Goal: Transaction & Acquisition: Purchase product/service

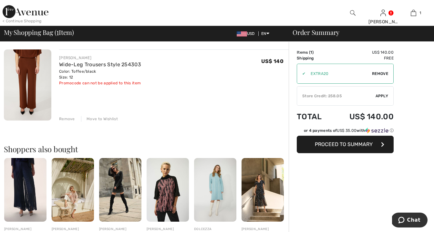
scroll to position [98, 0]
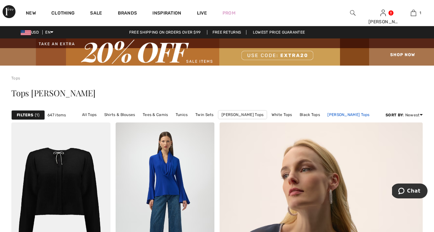
click at [352, 115] on link "[PERSON_NAME] Tops" at bounding box center [348, 115] width 48 height 8
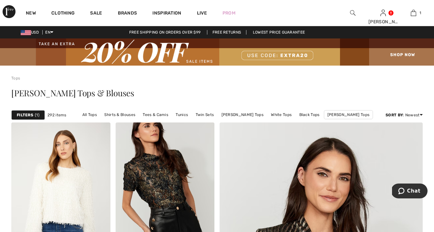
click at [28, 114] on strong "Filters" at bounding box center [25, 115] width 16 height 6
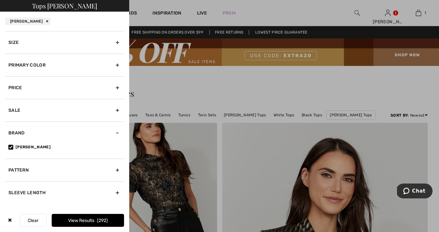
click at [57, 67] on div "Primary Color" at bounding box center [64, 65] width 119 height 23
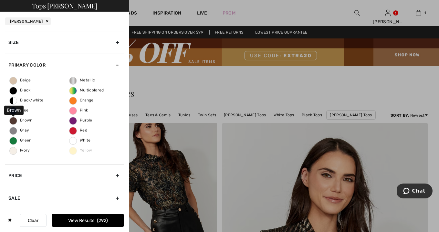
click at [16, 120] on span "Brown" at bounding box center [21, 120] width 23 height 5
click at [0, 0] on input "Brown" at bounding box center [0, 0] width 0 height 0
click at [82, 219] on button "View Results 10" at bounding box center [88, 220] width 72 height 13
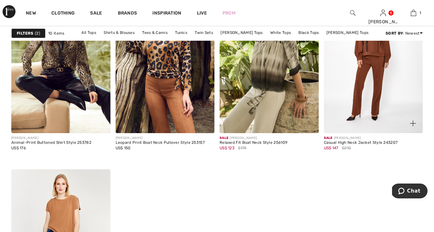
scroll to position [454, 0]
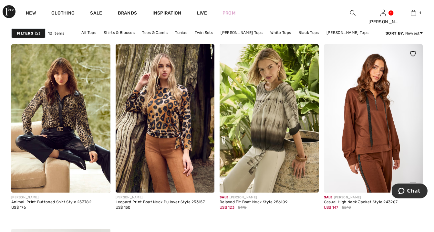
click at [363, 134] on img at bounding box center [373, 118] width 99 height 149
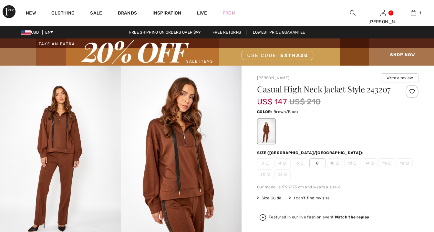
checkbox input "true"
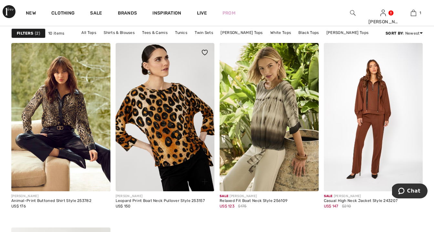
scroll to position [466, 0]
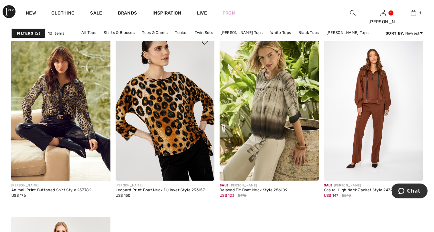
click at [196, 122] on img at bounding box center [165, 106] width 99 height 149
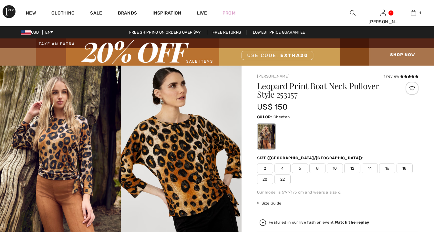
checkbox input "true"
click at [349, 168] on span "12" at bounding box center [352, 168] width 16 height 10
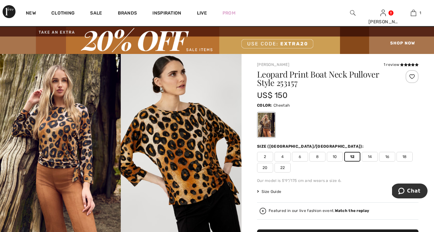
scroll to position [64, 0]
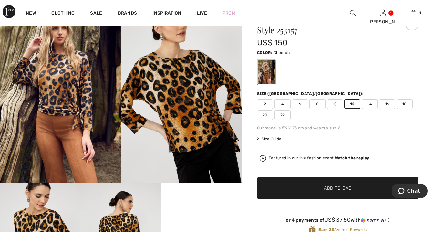
click at [306, 184] on span "✔ Added to Bag Add to Bag" at bounding box center [338, 188] width 162 height 23
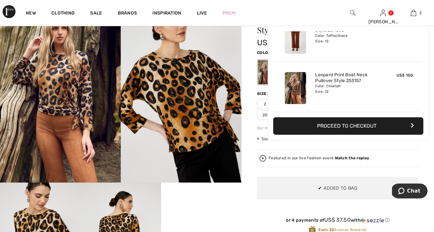
scroll to position [0, 0]
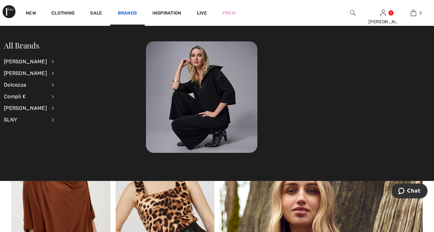
click at [127, 12] on link "Brands" at bounding box center [127, 13] width 19 height 7
click at [28, 61] on div "[PERSON_NAME]" at bounding box center [25, 62] width 43 height 12
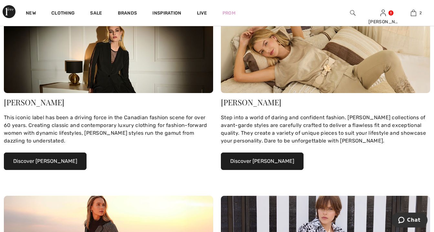
scroll to position [106, 0]
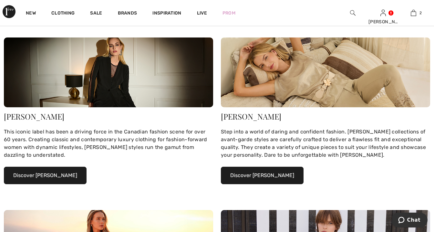
click at [31, 176] on button "Discover Joseph Ribkoff" at bounding box center [45, 175] width 83 height 17
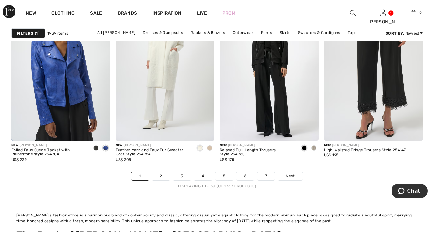
scroll to position [2990, 0]
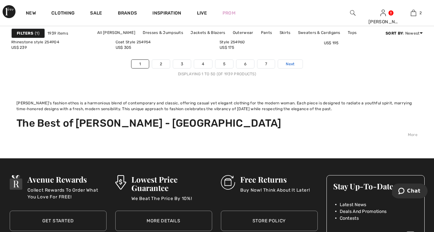
click at [292, 64] on span "Next" at bounding box center [290, 64] width 9 height 6
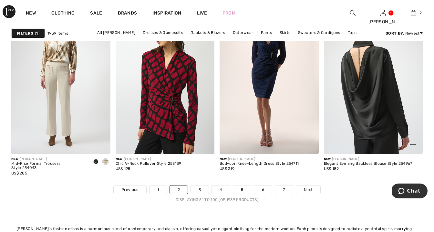
scroll to position [2987, 0]
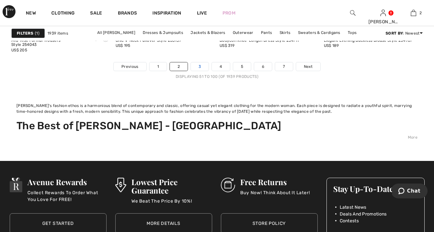
click at [203, 68] on link "3" at bounding box center [200, 66] width 18 height 8
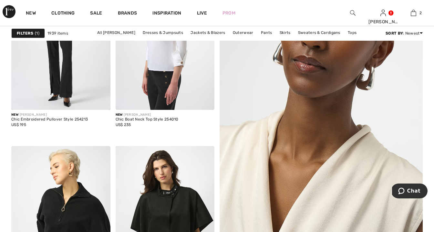
scroll to position [405, 0]
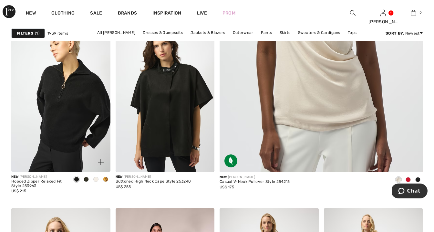
click at [107, 179] on span at bounding box center [105, 179] width 5 height 5
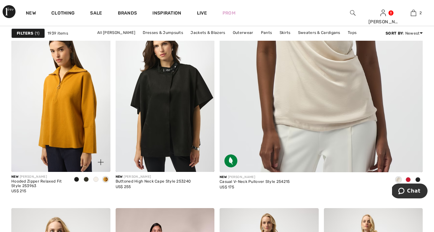
click at [77, 177] on span at bounding box center [76, 179] width 5 height 5
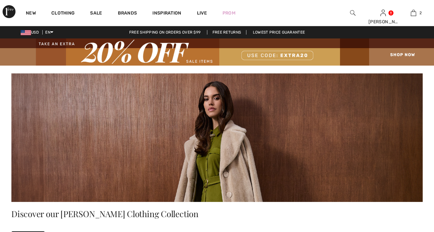
checkbox input "true"
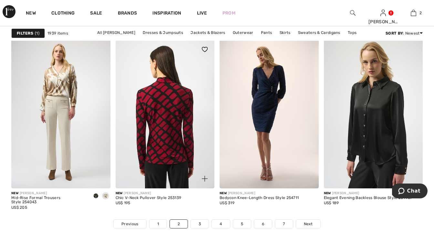
scroll to position [2887, 0]
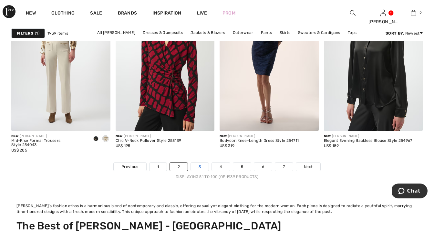
click at [201, 166] on link "3" at bounding box center [200, 167] width 18 height 8
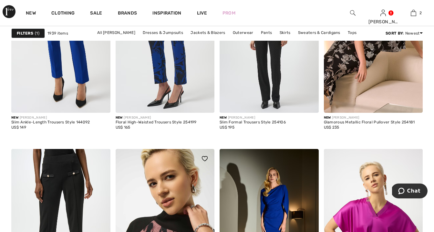
scroll to position [1198, 0]
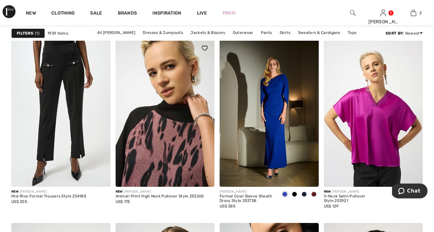
click at [172, 148] on img at bounding box center [165, 112] width 99 height 149
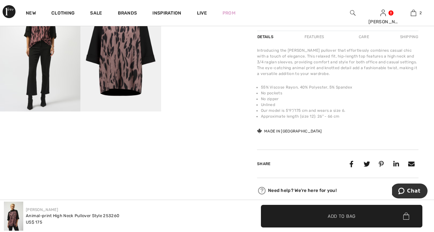
scroll to position [206, 0]
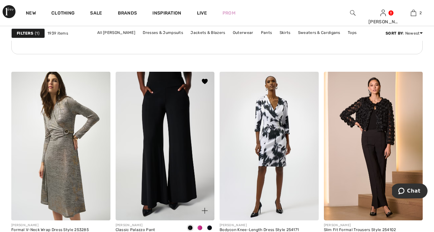
scroll to position [2483, 0]
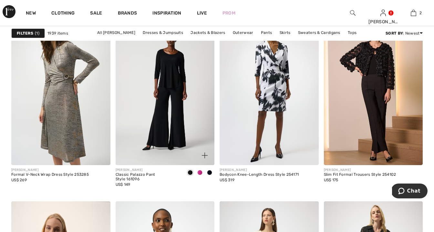
click at [199, 171] on span at bounding box center [199, 172] width 5 height 5
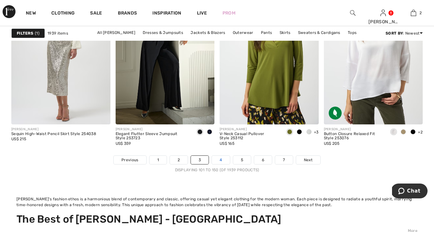
scroll to position [2918, 0]
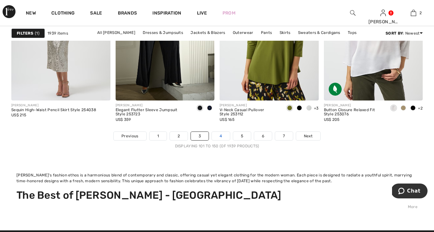
click at [219, 133] on link "4" at bounding box center [221, 136] width 18 height 8
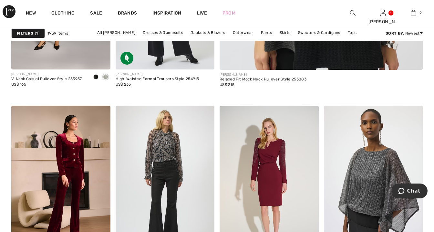
scroll to position [571, 0]
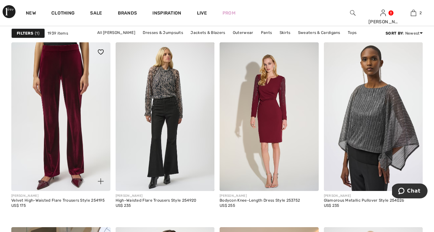
click at [79, 127] on img at bounding box center [60, 116] width 99 height 149
